Goal: Task Accomplishment & Management: Complete application form

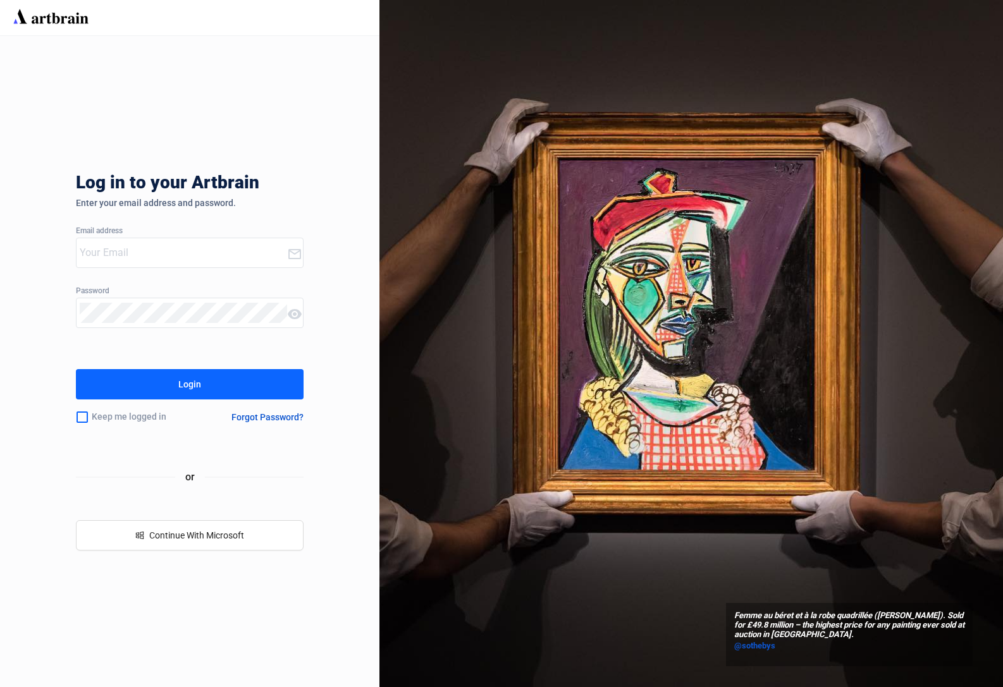
type input "[PERSON_NAME][EMAIL_ADDRESS][DOMAIN_NAME]"
click at [228, 390] on button "Login" at bounding box center [190, 384] width 228 height 30
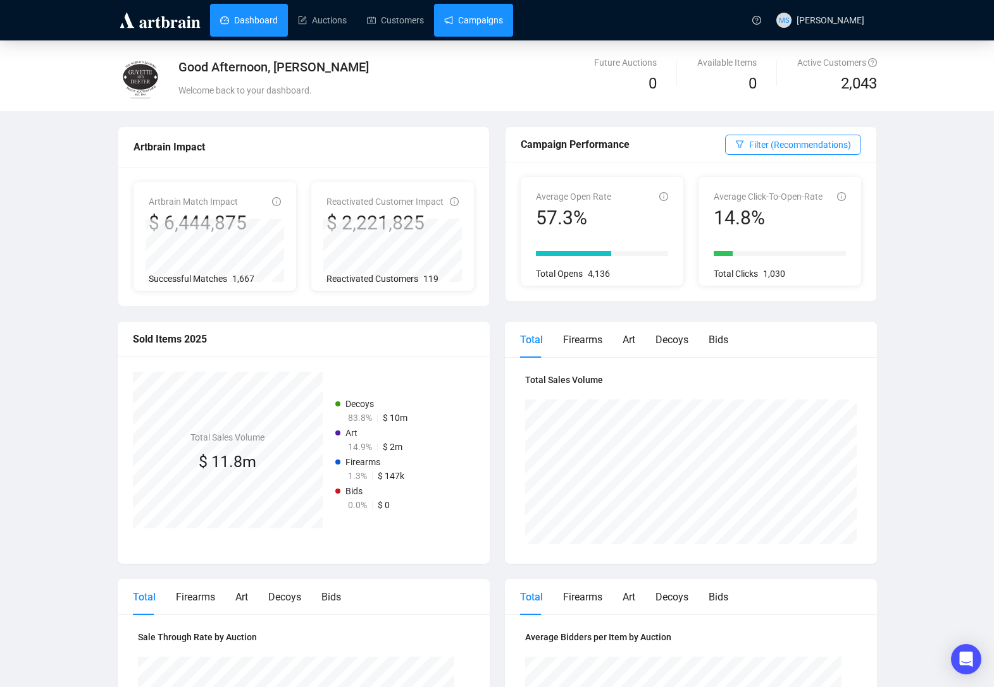
click at [474, 12] on link "Campaigns" at bounding box center [473, 20] width 59 height 33
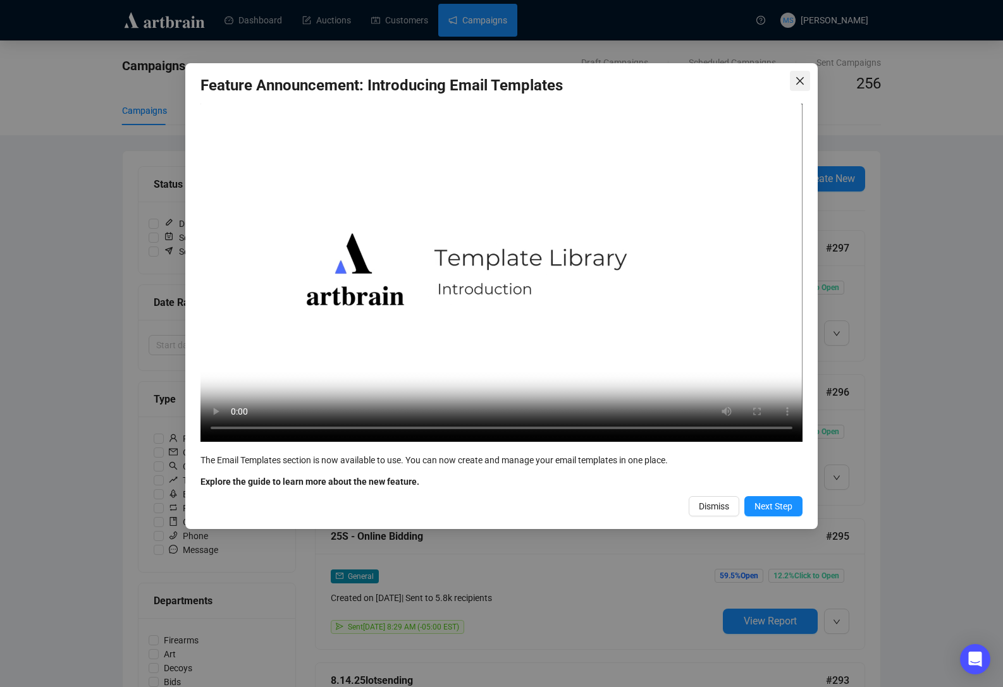
click at [801, 83] on icon "close" at bounding box center [800, 81] width 8 height 8
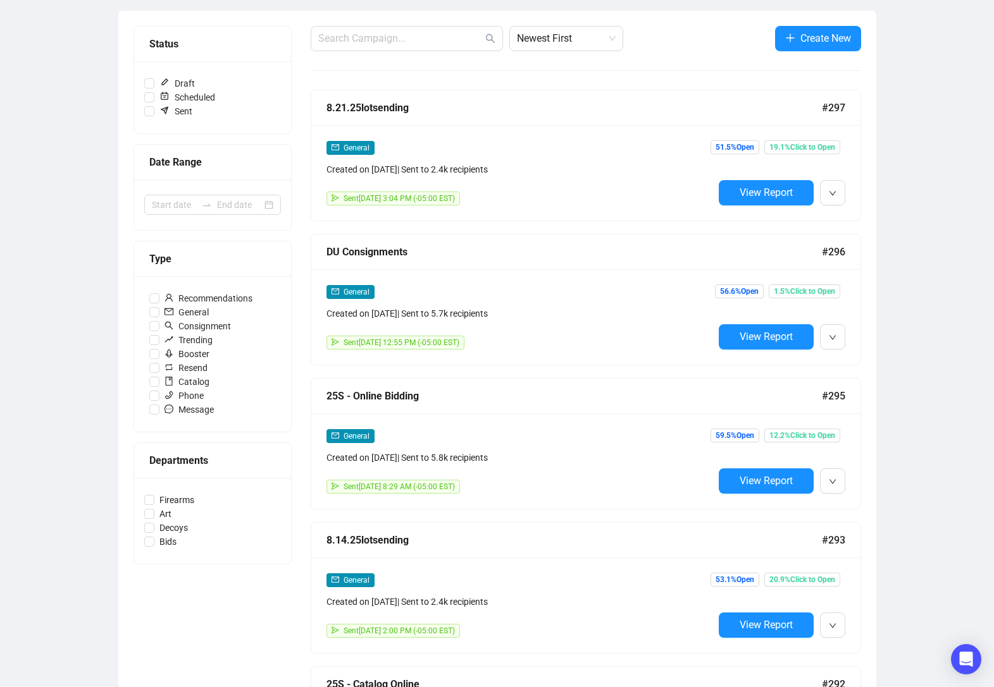
scroll to position [169, 0]
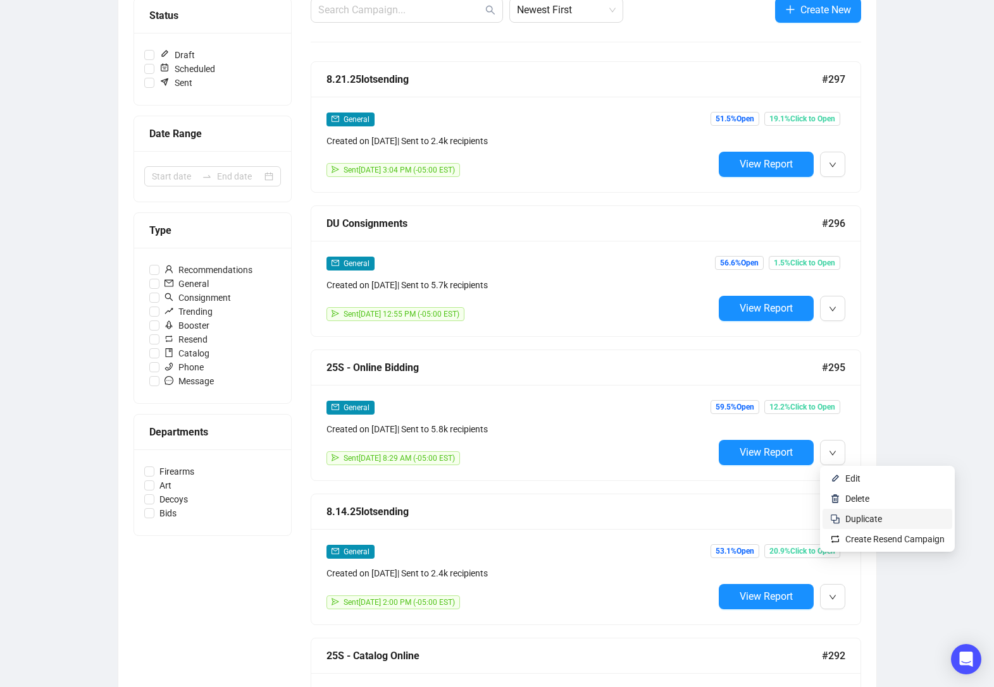
click at [875, 527] on li "Duplicate" at bounding box center [887, 519] width 130 height 20
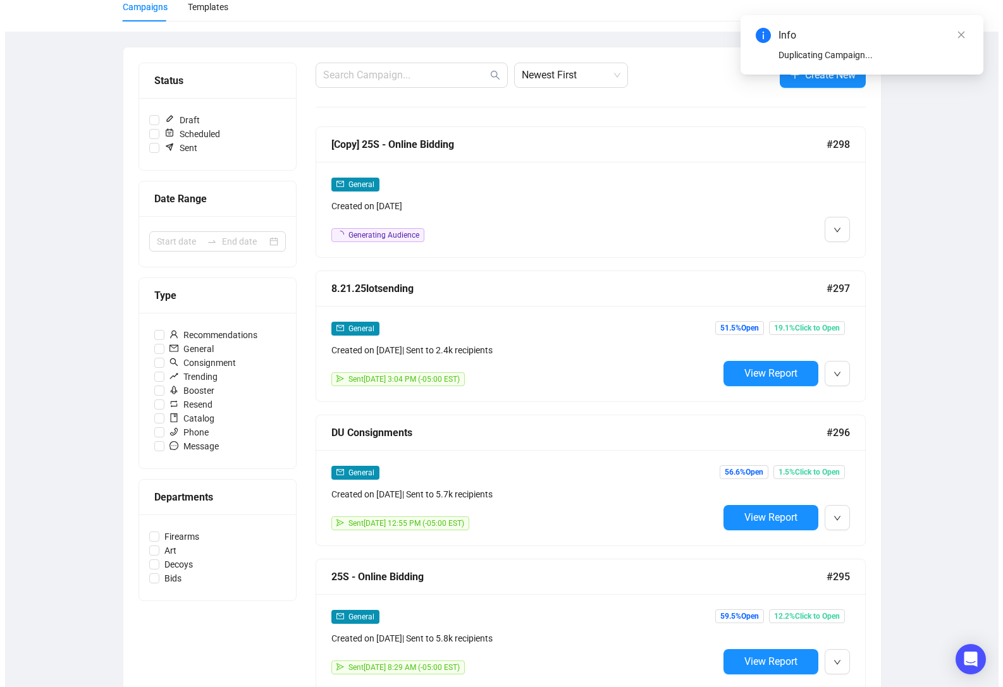
scroll to position [0, 0]
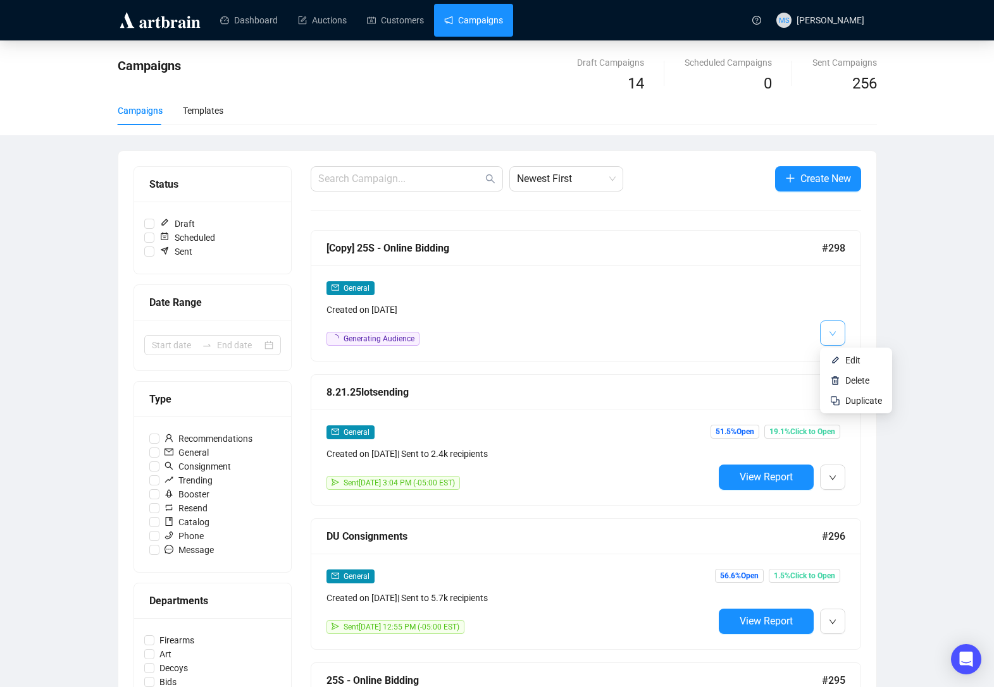
click at [830, 339] on span "button" at bounding box center [833, 333] width 8 height 16
click at [841, 358] on li "Edit" at bounding box center [855, 360] width 67 height 20
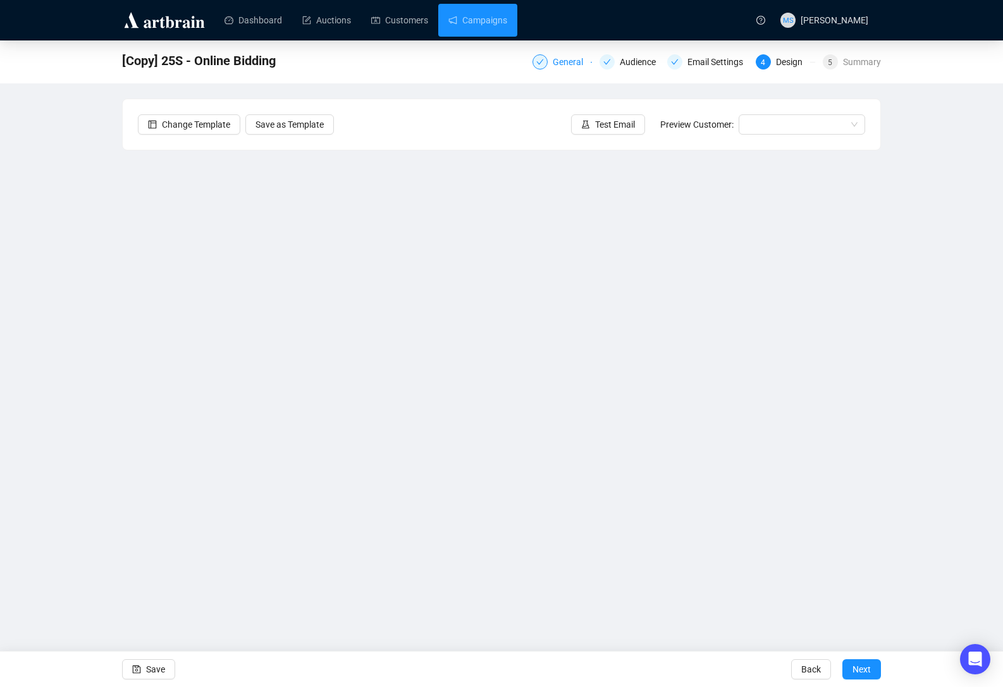
click at [550, 68] on div "General" at bounding box center [562, 61] width 59 height 15
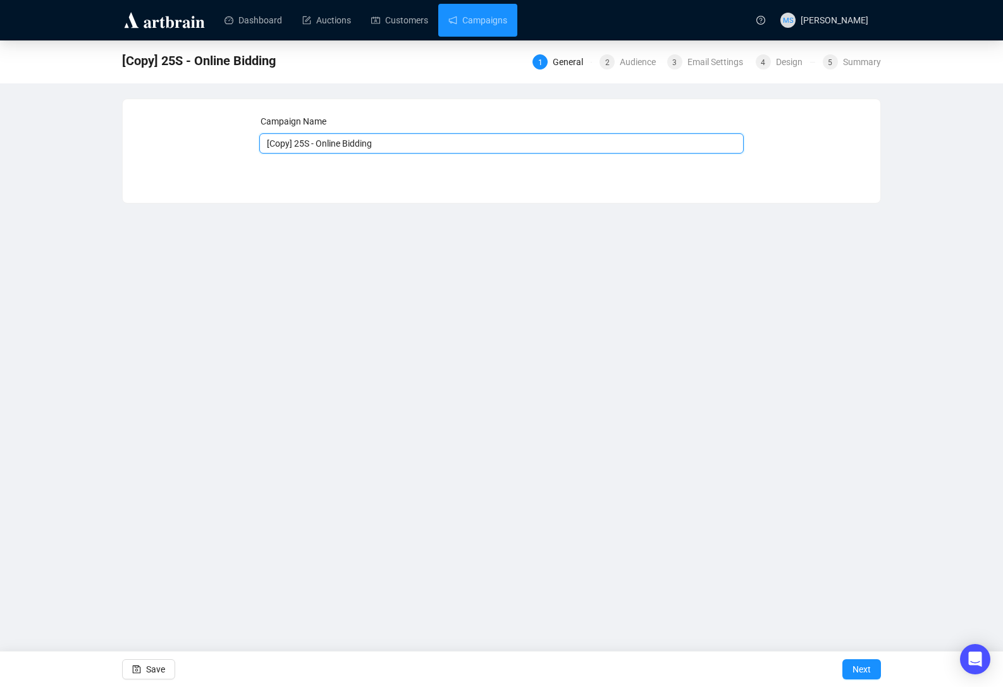
drag, startPoint x: 291, startPoint y: 147, endPoint x: 197, endPoint y: 140, distance: 93.9
click at [197, 140] on div "Campaign Name [Copy] 25S - Online Bidding Save Next" at bounding box center [501, 141] width 727 height 54
drag, startPoint x: 292, startPoint y: 148, endPoint x: 391, endPoint y: 144, distance: 99.4
click at [391, 144] on input "25S - Online Bidding" at bounding box center [501, 143] width 485 height 20
type input "25S - [PERSON_NAME] Group"
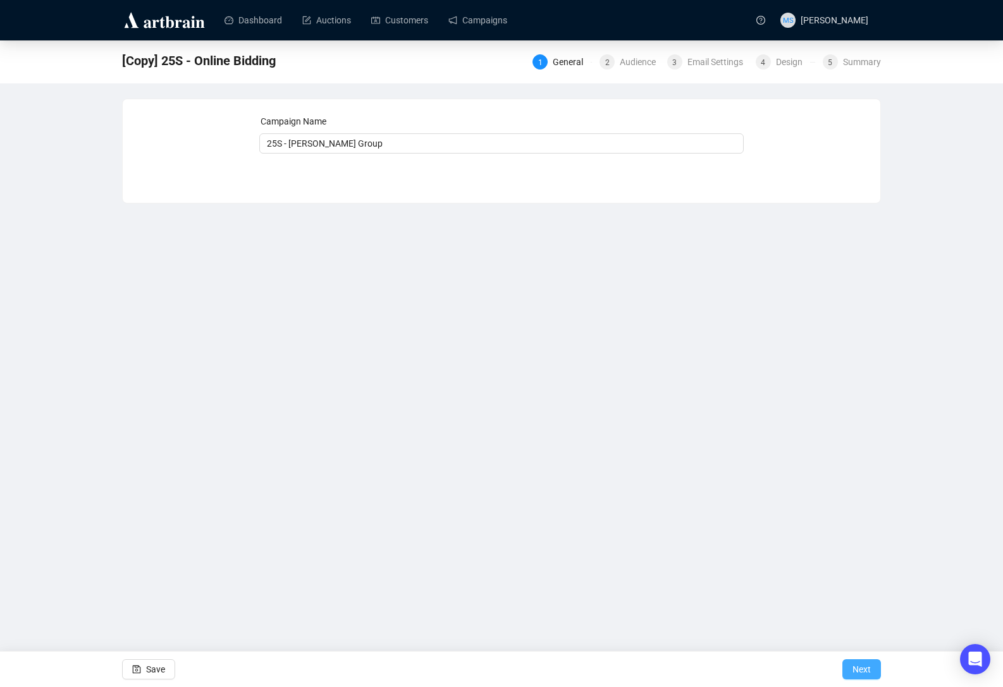
click at [854, 665] on span "Next" at bounding box center [862, 669] width 18 height 35
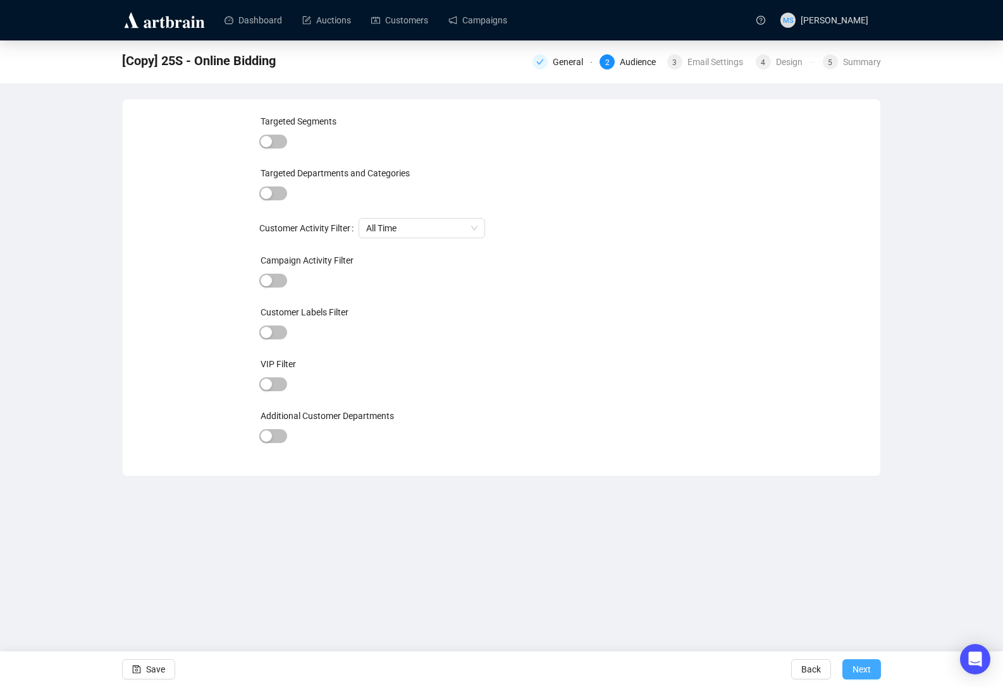
click at [849, 668] on button "Next" at bounding box center [861, 670] width 39 height 20
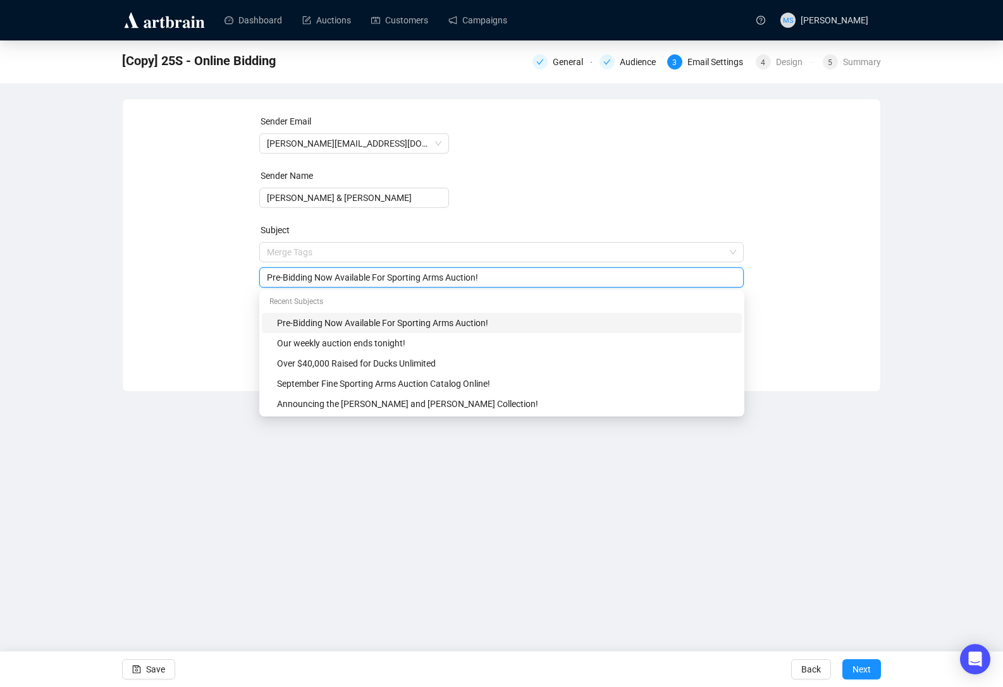
drag, startPoint x: 502, startPoint y: 249, endPoint x: 213, endPoint y: 257, distance: 288.5
click at [213, 257] on div "Sender Email [PERSON_NAME][EMAIL_ADDRESS][DOMAIN_NAME] Sender Name [PERSON_NAME…" at bounding box center [501, 235] width 727 height 243
drag, startPoint x: 368, startPoint y: 276, endPoint x: 409, endPoint y: 275, distance: 41.1
click at [409, 275] on input "Auction Highlight | [PERSON_NAME] Brother" at bounding box center [502, 278] width 470 height 14
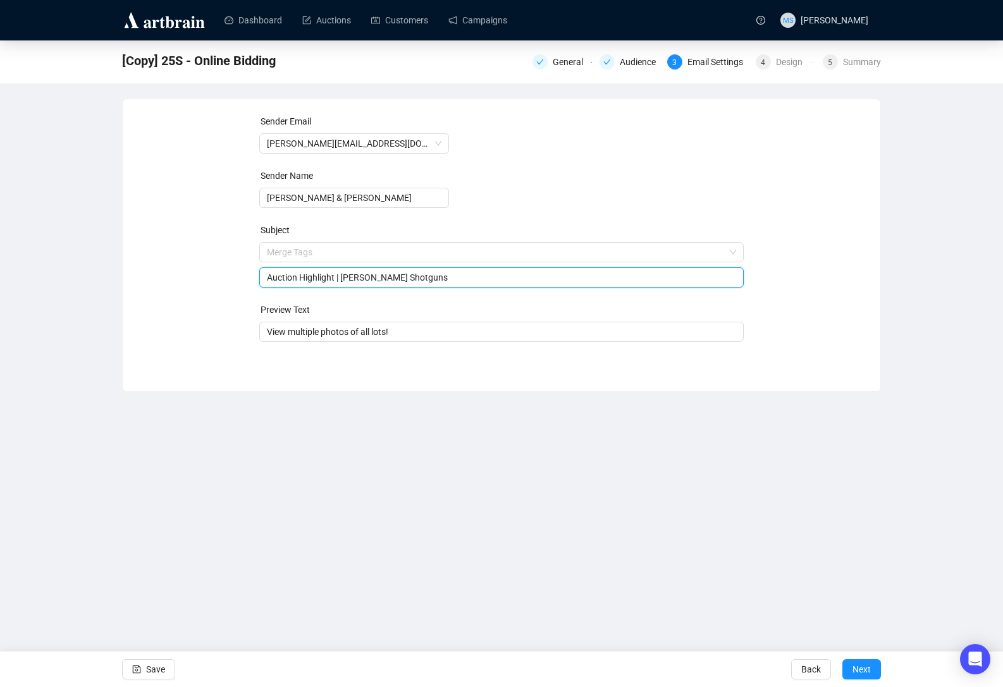
type input "Auction Highlight | [PERSON_NAME] Shotguns"
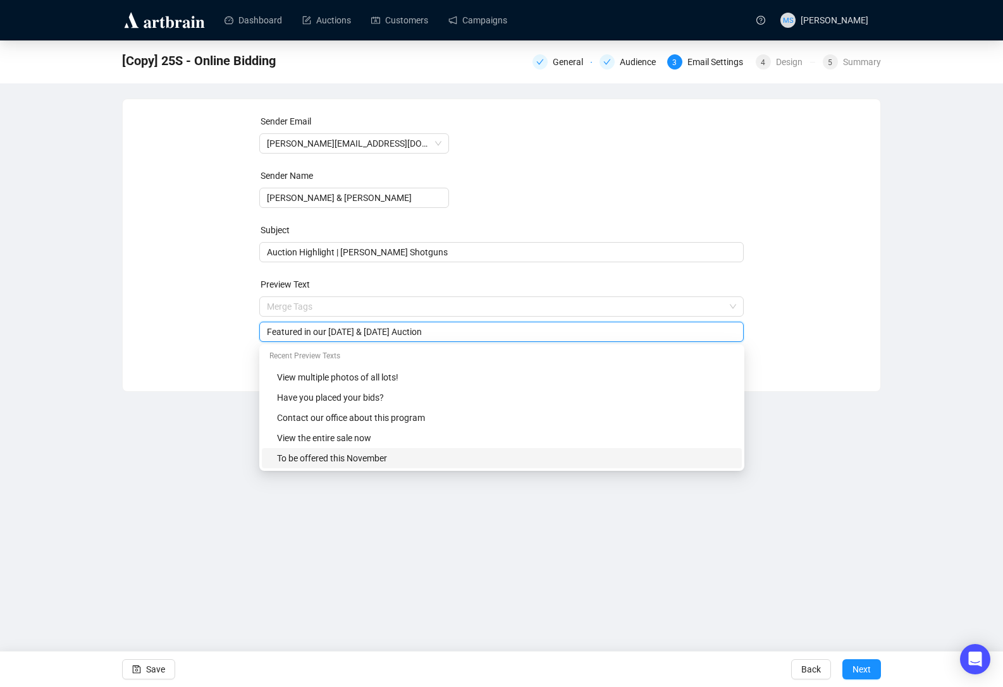
type input "Featured in our [DATE] & [DATE] Auction"
click at [379, 582] on div "Dashboard Auctions Customers Campaigns MS [PERSON_NAME] [Copy] 25S - Online Bid…" at bounding box center [501, 343] width 1003 height 687
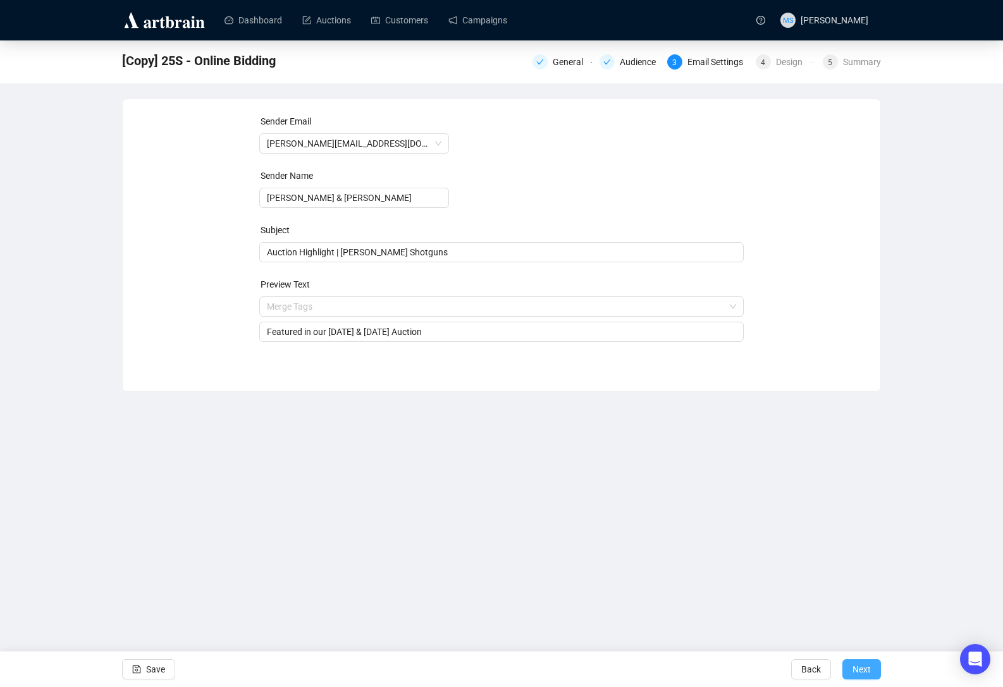
click at [860, 665] on span "Next" at bounding box center [862, 669] width 18 height 35
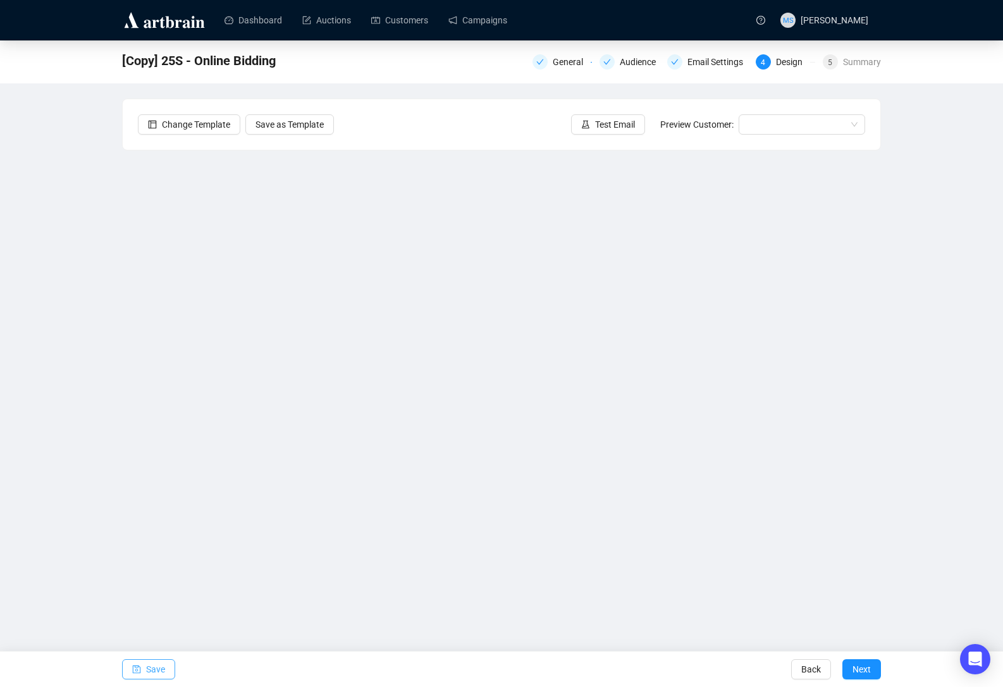
click at [165, 669] on button "Save" at bounding box center [148, 670] width 53 height 20
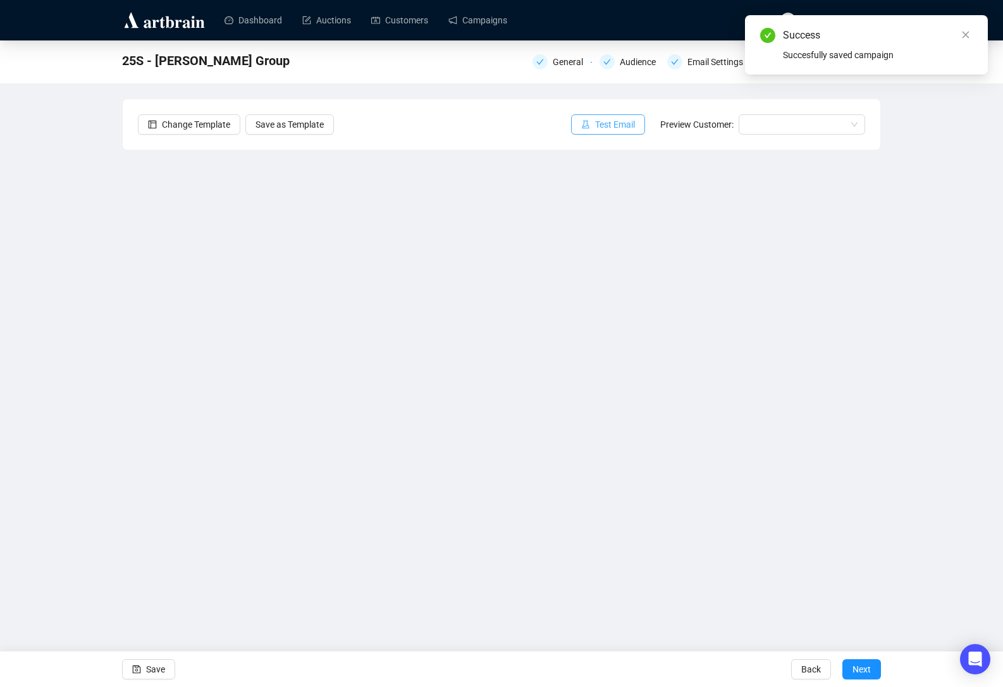
click at [626, 122] on span "Test Email" at bounding box center [615, 125] width 40 height 14
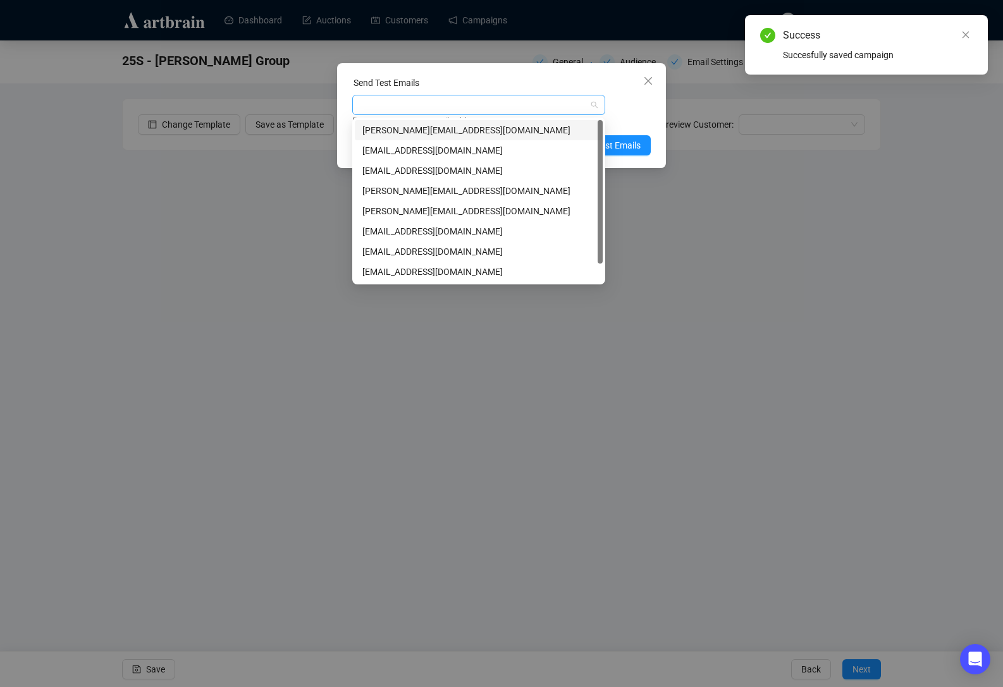
click at [481, 114] on div at bounding box center [478, 105] width 253 height 20
click at [450, 136] on div "[PERSON_NAME][EMAIL_ADDRESS][DOMAIN_NAME]" at bounding box center [478, 130] width 233 height 14
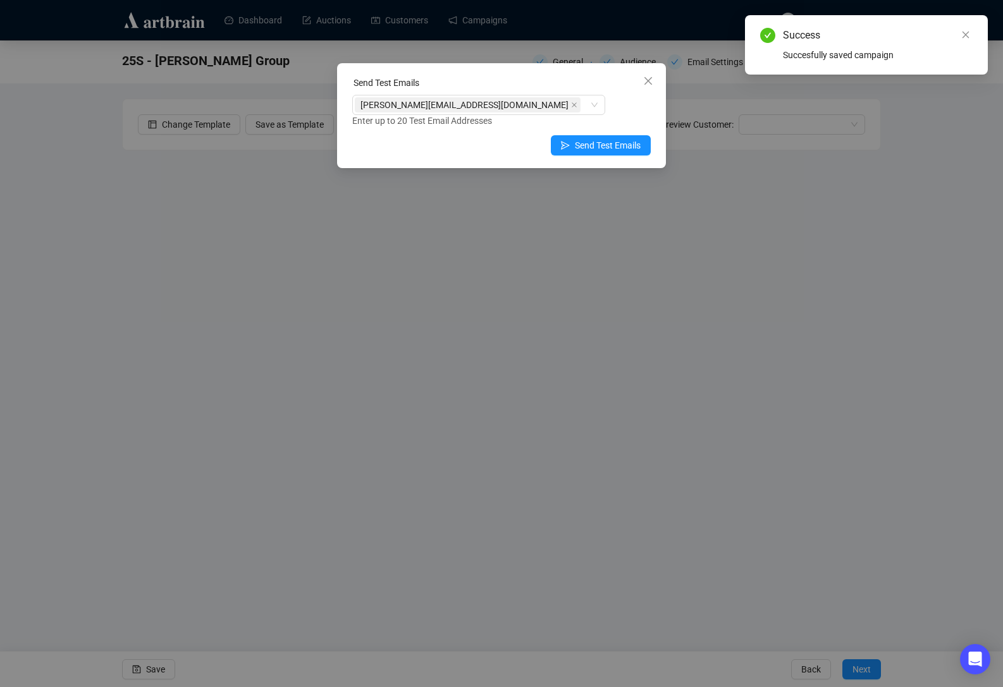
click at [631, 118] on div "Enter up to 20 Test Email Addresses" at bounding box center [501, 121] width 299 height 15
click at [629, 145] on span "Send Test Emails" at bounding box center [608, 146] width 66 height 14
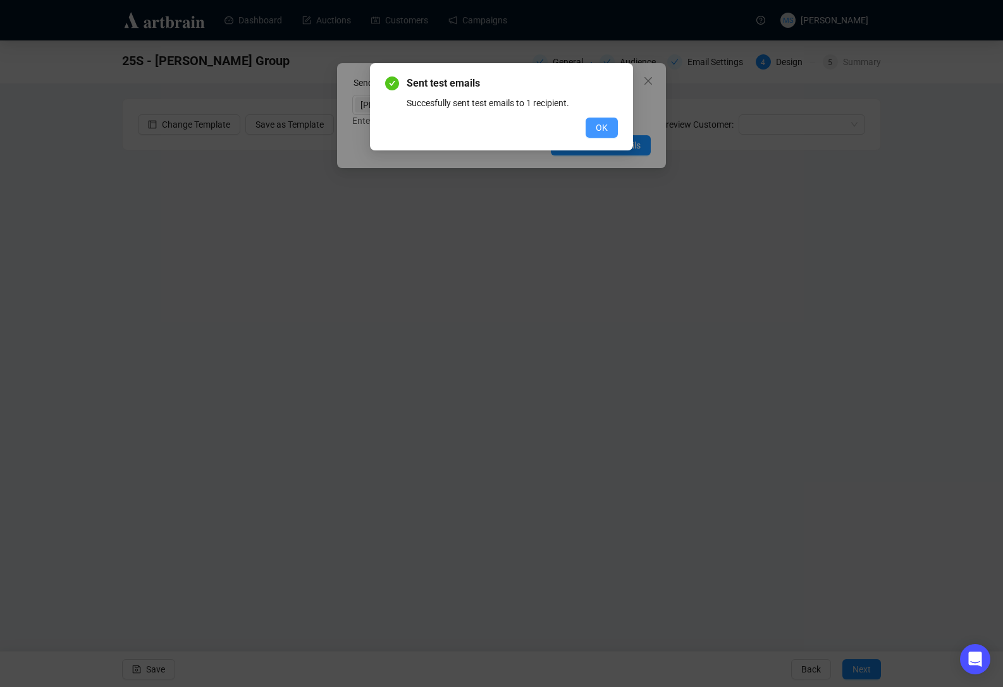
click at [606, 122] on span "OK" at bounding box center [602, 128] width 12 height 14
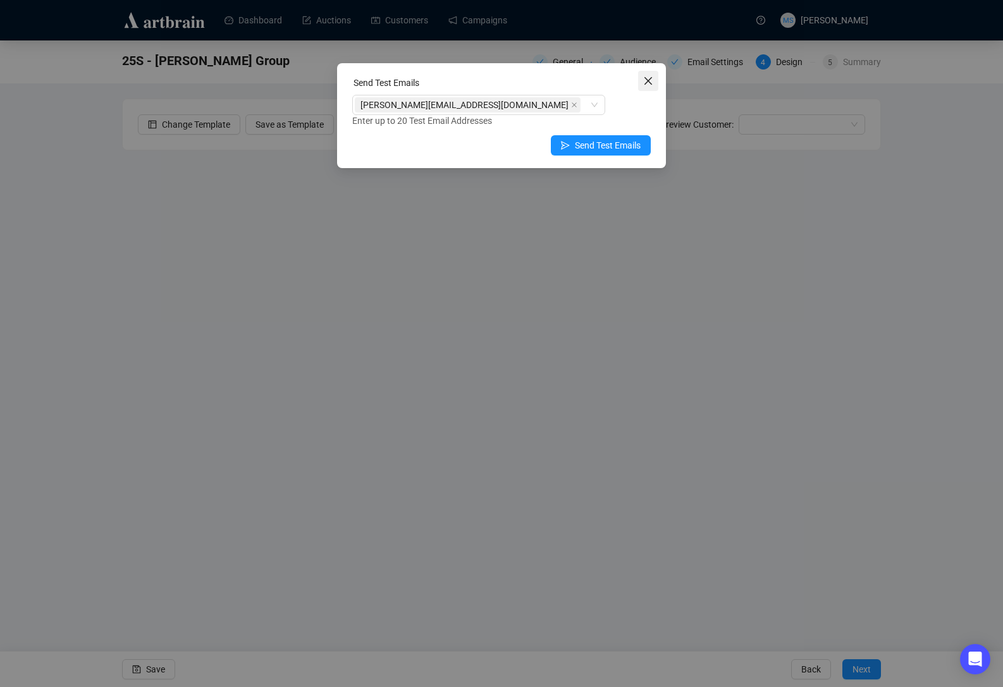
click at [646, 81] on icon "close" at bounding box center [648, 81] width 10 height 10
